Goal: Register for event/course

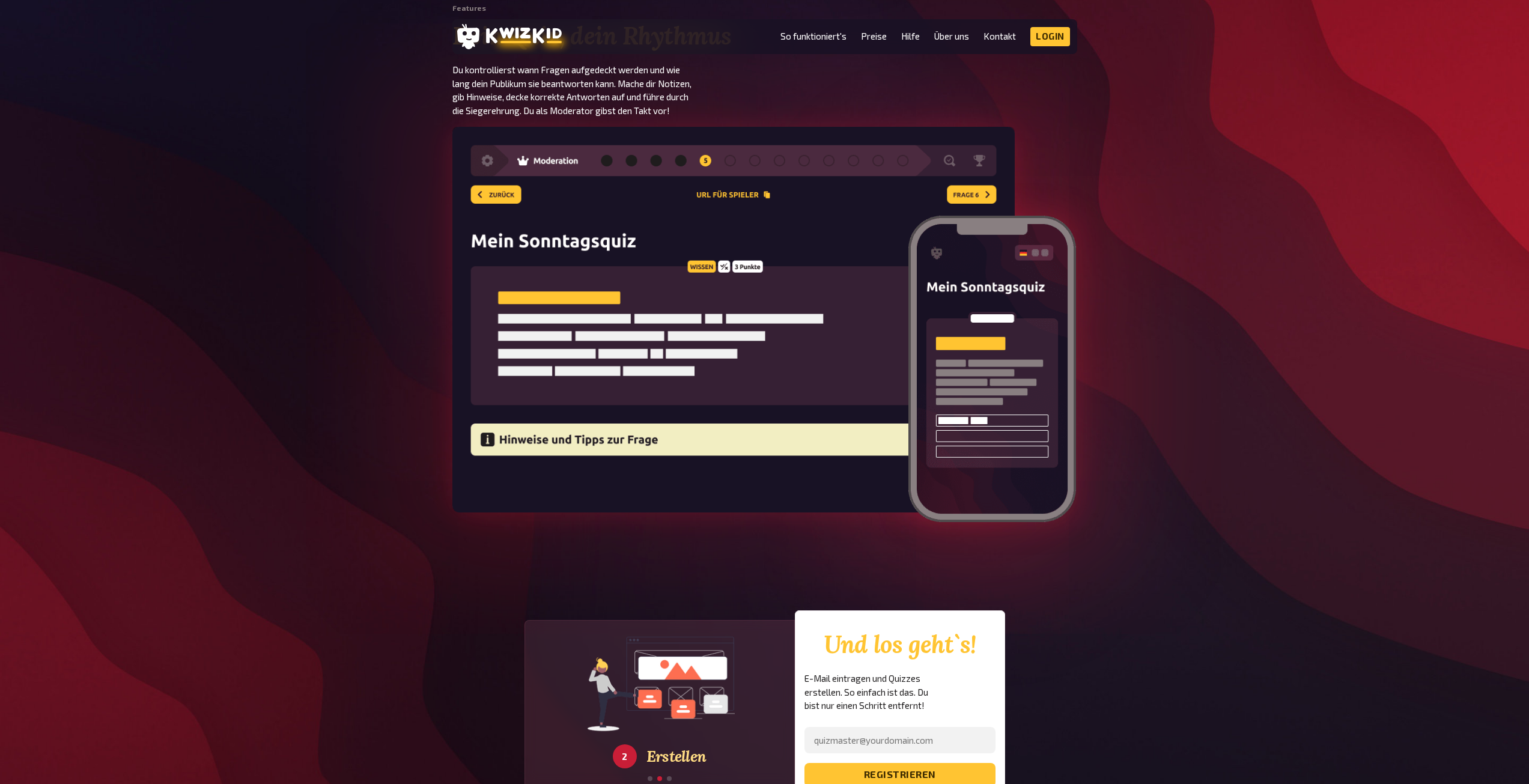
scroll to position [1502, 0]
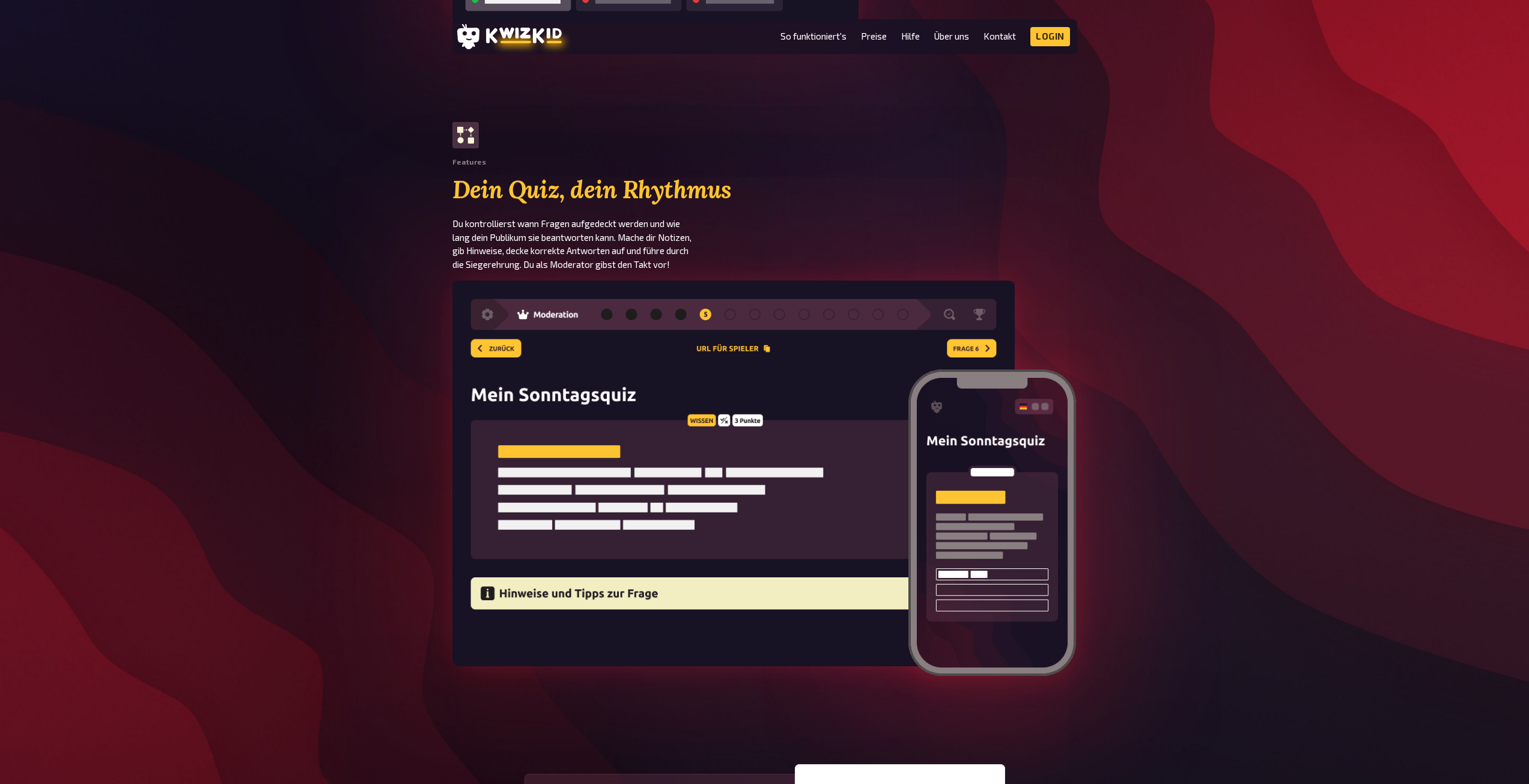
click at [835, 44] on li "So funktioniert's" at bounding box center [814, 36] width 66 height 19
click at [823, 34] on link "So funktioniert's" at bounding box center [814, 36] width 66 height 10
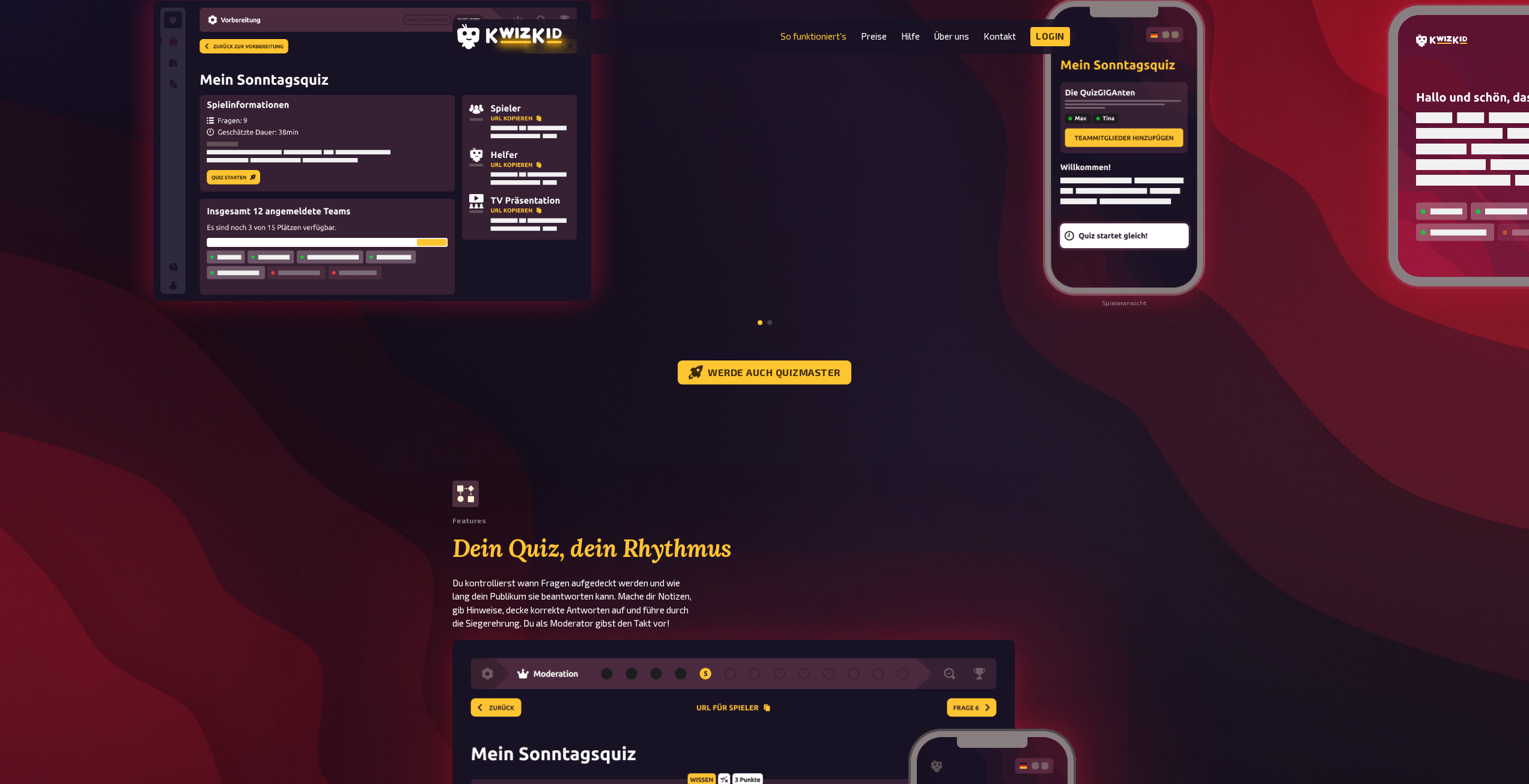
scroll to position [1381, 0]
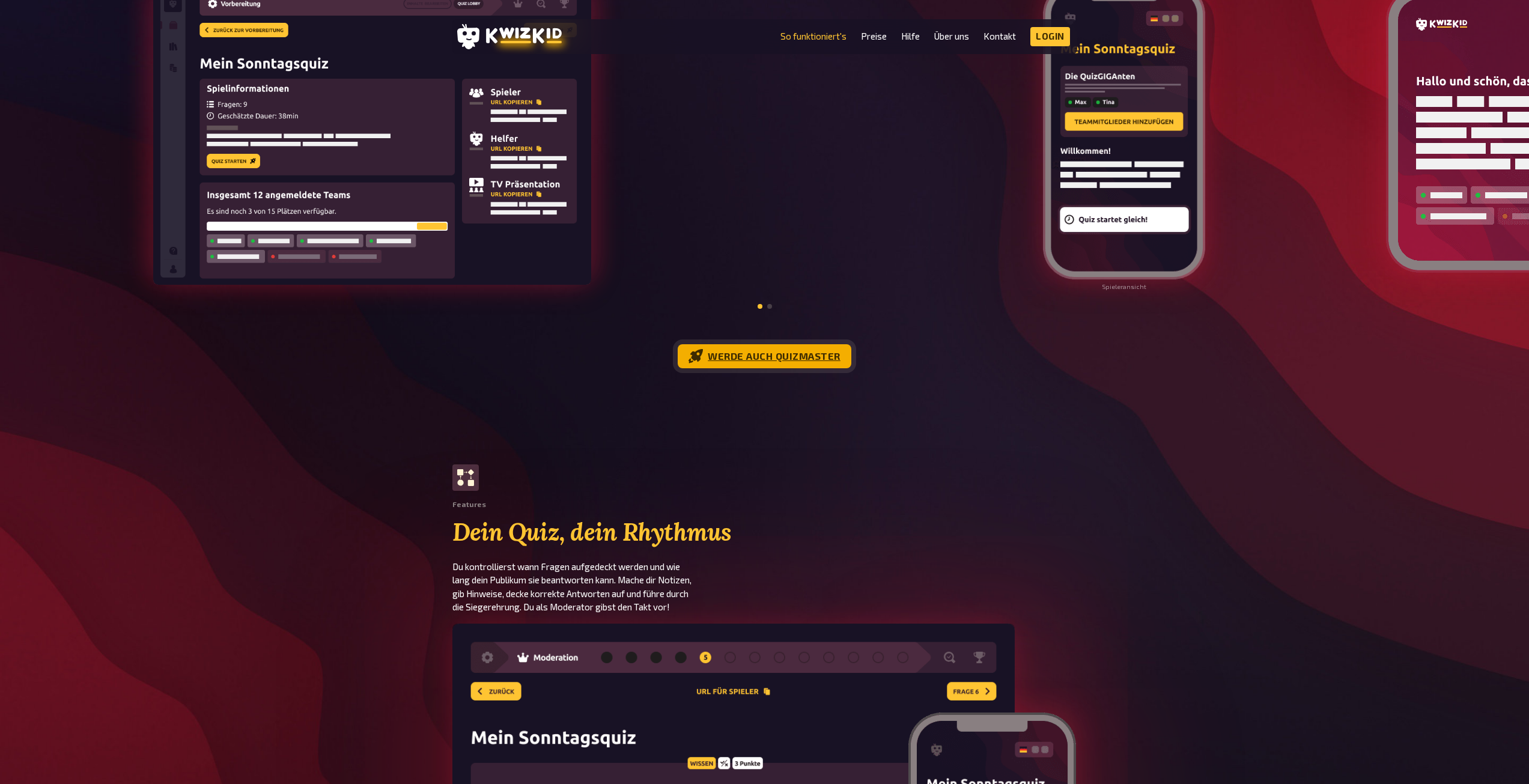
click at [770, 365] on link "Werde auch Quizmaster" at bounding box center [764, 356] width 174 height 24
